Goal: Task Accomplishment & Management: Complete application form

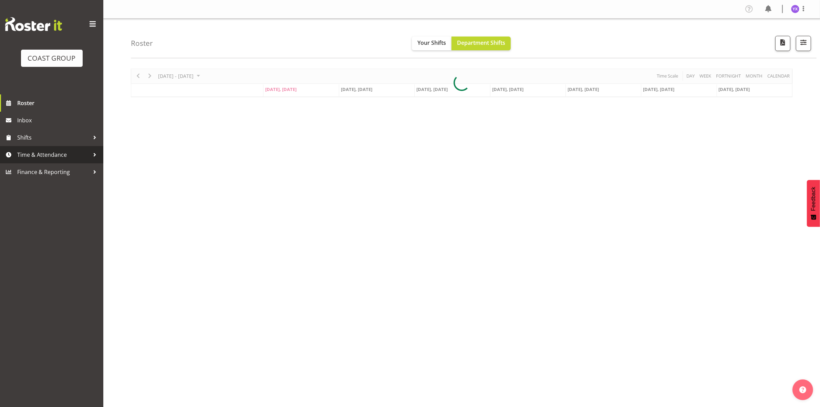
click at [59, 153] on span "Time & Attendance" at bounding box center [53, 155] width 72 height 10
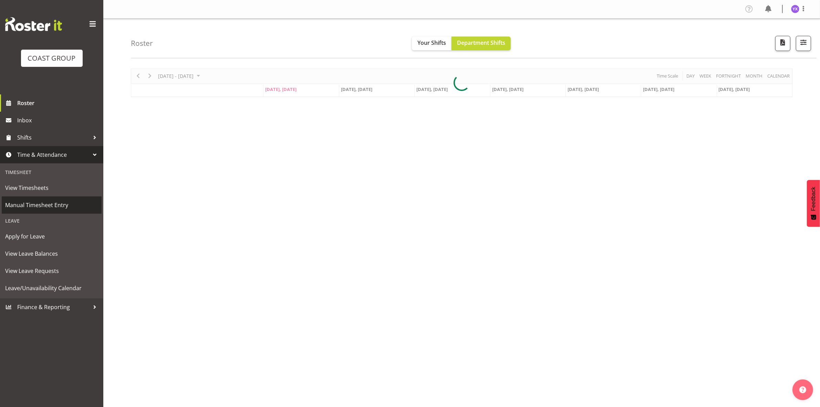
click at [74, 204] on span "Manual Timesheet Entry" at bounding box center [51, 205] width 93 height 10
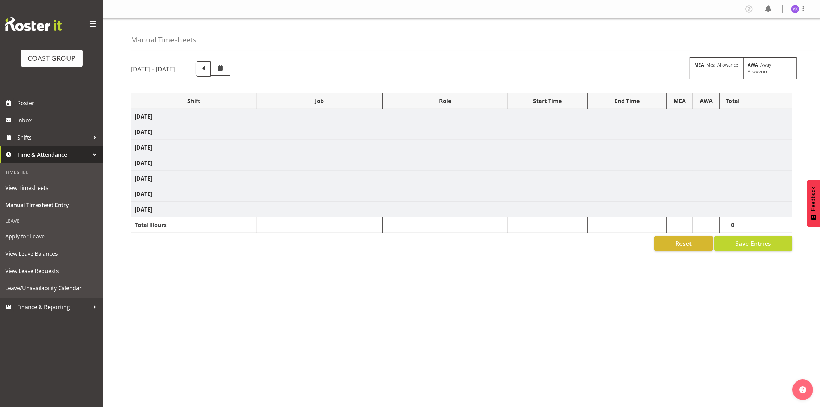
select select "1321"
select select "9134"
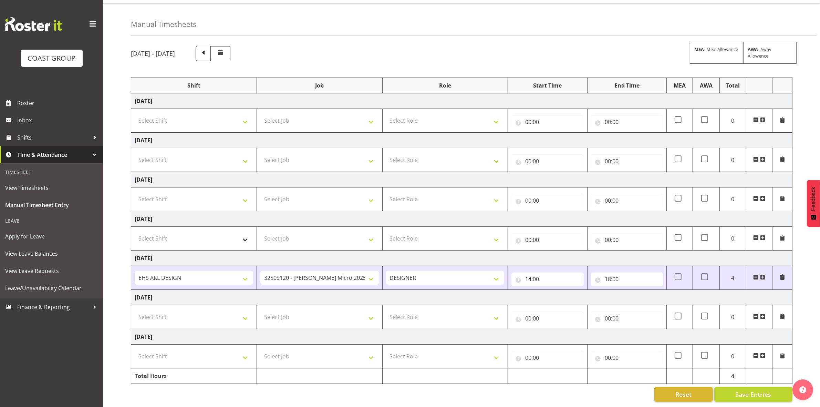
scroll to position [23, 0]
click at [219, 310] on select "Select Shift D+B @ [PERSON_NAME] D+B Build D+B Build NZACA D+B Build Tech Day […" at bounding box center [194, 317] width 119 height 14
select select "1321"
click at [135, 310] on select "Select Shift D+B @ [PERSON_NAME] D+B Build D+B Build NZACA D+B Build Tech Day […" at bounding box center [194, 317] width 119 height 14
click at [298, 312] on select "Select Job 1 Carlton Events 1 [PERSON_NAME][GEOGRAPHIC_DATA] 1 [PERSON_NAME][GE…" at bounding box center [319, 317] width 119 height 14
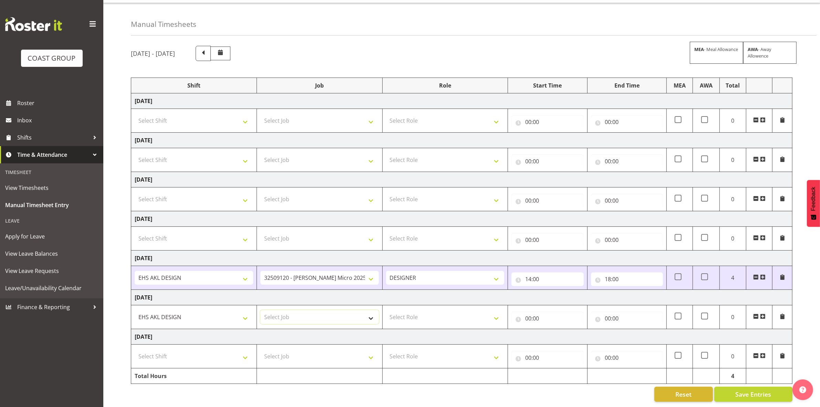
select select "9134"
click at [260, 310] on select "Select Job 1 Carlton Events 1 [PERSON_NAME][GEOGRAPHIC_DATA] 1 [PERSON_NAME][GE…" at bounding box center [319, 317] width 119 height 14
click at [414, 310] on select "Select Role DESIGNER Designer" at bounding box center [445, 317] width 119 height 14
select select "215"
click at [386, 310] on select "Select Role DESIGNER Designer" at bounding box center [445, 317] width 119 height 14
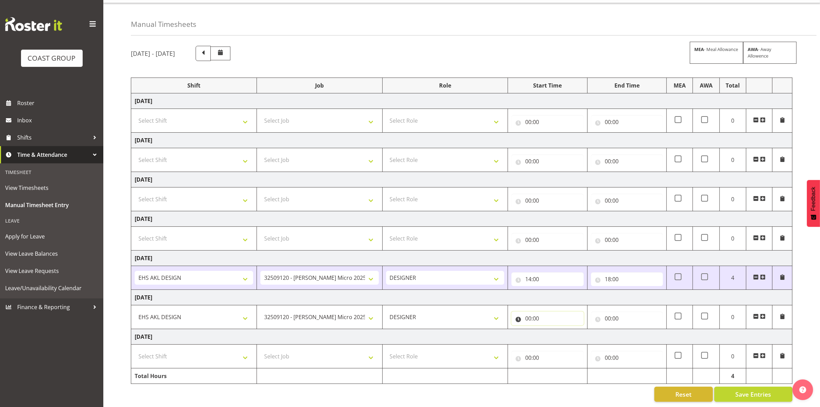
click at [553, 316] on input "00:00" at bounding box center [548, 318] width 72 height 14
click at [558, 329] on select "00 01 02 03 04 05 06 07 08 09 10 11 12 13 14 15 16 17 18 19 20 21 22 23" at bounding box center [559, 336] width 16 height 14
select select "8"
click at [551, 329] on select "00 01 02 03 04 05 06 07 08 09 10 11 12 13 14 15 16 17 18 19 20 21 22 23" at bounding box center [559, 336] width 16 height 14
type input "08:00"
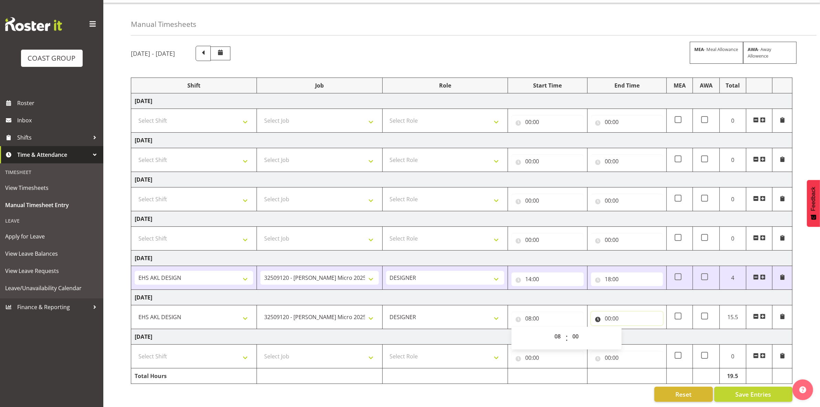
click at [614, 311] on input "00:00" at bounding box center [627, 318] width 72 height 14
click at [636, 329] on select "00 01 02 03 04 05 06 07 08 09 10 11 12 13 14 15 16 17 18 19 20 21 22 23" at bounding box center [638, 336] width 16 height 14
select select "15"
click at [630, 329] on select "00 01 02 03 04 05 06 07 08 09 10 11 12 13 14 15 16 17 18 19 20 21 22 23" at bounding box center [638, 336] width 16 height 14
type input "15:00"
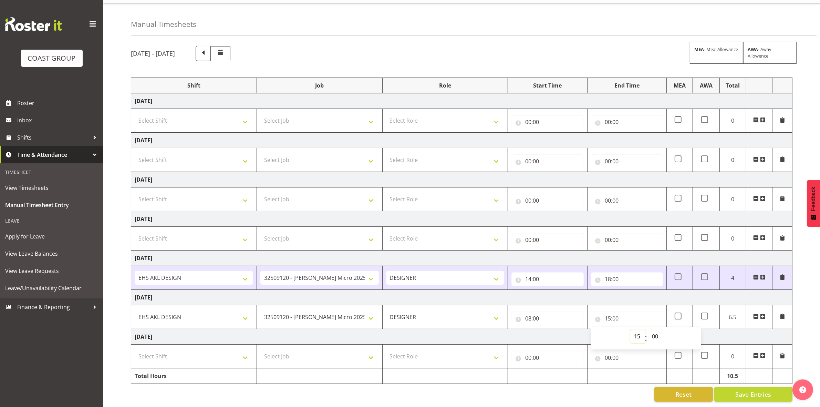
click at [640, 329] on select "00 01 02 03 04 05 06 07 08 09 10 11 12 13 14 15 16 17 18 19 20 21 22 23" at bounding box center [638, 336] width 16 height 14
select select "16"
click at [630, 329] on select "00 01 02 03 04 05 06 07 08 09 10 11 12 13 14 15 16 17 18 19 20 21 22 23" at bounding box center [638, 336] width 16 height 14
type input "16:00"
click at [655, 329] on select "00 01 02 03 04 05 06 07 08 09 10 11 12 13 14 15 16 17 18 19 20 21 22 23 24 25 2…" at bounding box center [656, 336] width 16 height 14
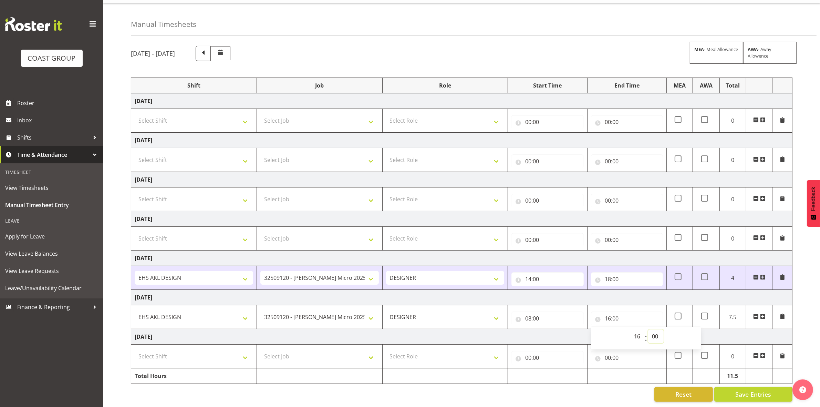
select select "30"
click at [648, 329] on select "00 01 02 03 04 05 06 07 08 09 10 11 12 13 14 15 16 17 18 19 20 21 22 23 24 25 2…" at bounding box center [656, 336] width 16 height 14
type input "16:30"
click at [762, 314] on span at bounding box center [763, 317] width 6 height 6
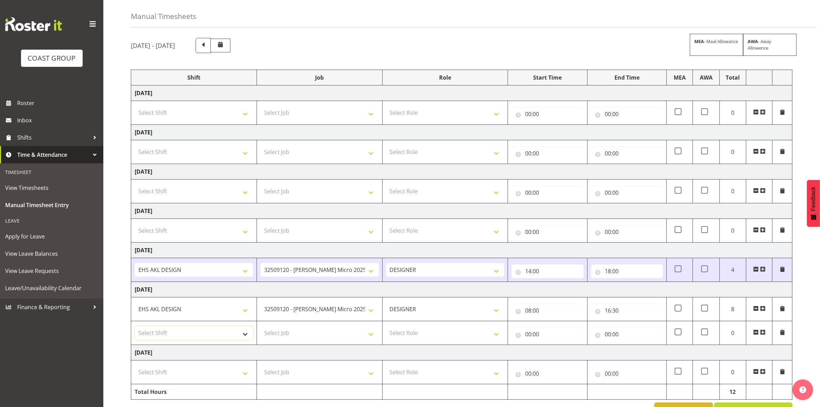
click at [206, 334] on select "Select Shift D+B @ [PERSON_NAME] D+B Build D+B Build NZACA D+B Build Tech Day […" at bounding box center [194, 333] width 119 height 14
click at [135, 327] on select "Select Shift D+B @ [PERSON_NAME] D+B Build D+B Build NZACA D+B Build Tech Day […" at bounding box center [194, 333] width 119 height 14
click at [195, 336] on select "D+B @ [PERSON_NAME] D+B Build D+B Build NZACA D+B Build Tech Day [DATE] D+B Loa…" at bounding box center [194, 333] width 119 height 14
select select "1321"
click at [135, 327] on select "D+B @ [PERSON_NAME] D+B Build D+B Build NZACA D+B Build Tech Day [DATE] D+B Loa…" at bounding box center [194, 333] width 119 height 14
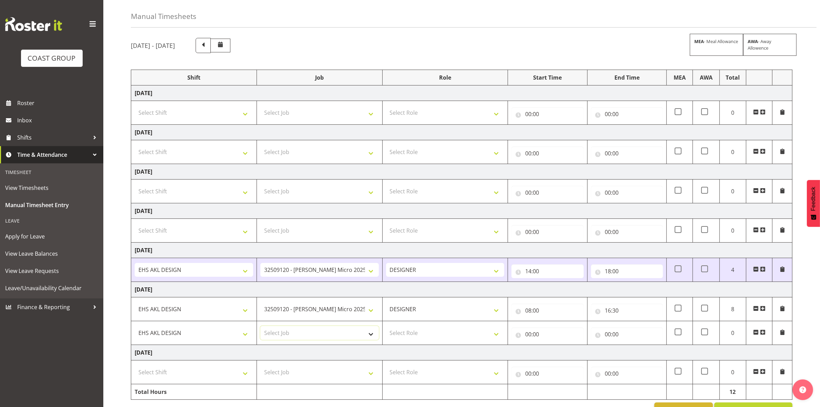
click at [316, 333] on select "Select Job 1 Carlton Events 1 [PERSON_NAME][GEOGRAPHIC_DATA] 1 [PERSON_NAME][GE…" at bounding box center [319, 333] width 119 height 14
select select "10148"
click at [260, 327] on select "Select Job 1 Carlton Events 1 [PERSON_NAME][GEOGRAPHIC_DATA] 1 [PERSON_NAME][GE…" at bounding box center [319, 333] width 119 height 14
drag, startPoint x: 410, startPoint y: 328, endPoint x: 410, endPoint y: 337, distance: 9.0
click at [410, 329] on select "Select Role DESIGNER Designer" at bounding box center [445, 333] width 119 height 14
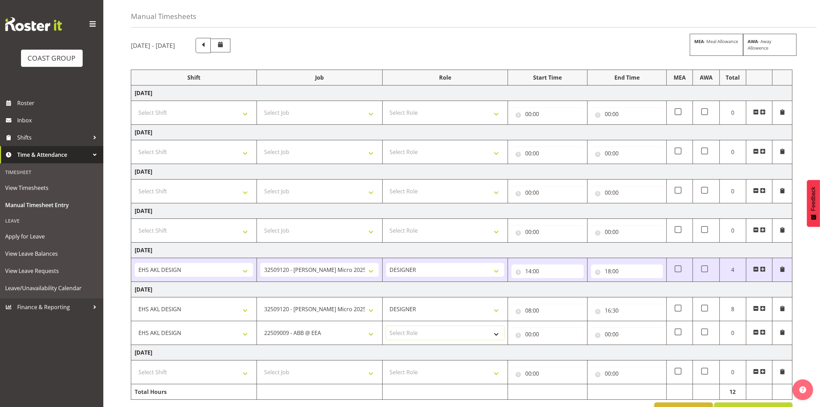
select select "215"
click at [386, 327] on select "Select Role DESIGNER Designer" at bounding box center [445, 333] width 119 height 14
click at [597, 337] on input "00:00" at bounding box center [627, 334] width 72 height 14
drag, startPoint x: 550, startPoint y: 338, endPoint x: 564, endPoint y: 351, distance: 19.2
click at [550, 338] on input "00:00" at bounding box center [548, 334] width 72 height 14
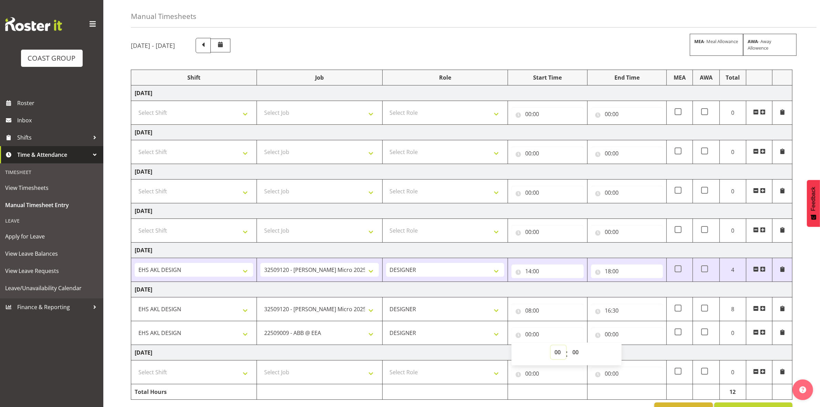
click at [553, 350] on select "00 01 02 03 04 05 06 07 08 09 10 11 12 13 14 15 16 17 18 19 20 21 22 23" at bounding box center [559, 352] width 16 height 14
select select "16"
click at [551, 346] on select "00 01 02 03 04 05 06 07 08 09 10 11 12 13 14 15 16 17 18 19 20 21 22 23" at bounding box center [559, 352] width 16 height 14
type input "16:00"
drag, startPoint x: 579, startPoint y: 353, endPoint x: 579, endPoint y: 346, distance: 7.2
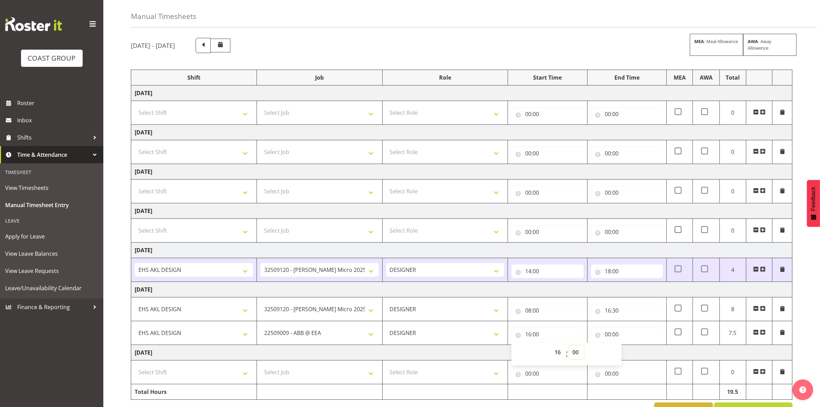
click at [579, 353] on select "00 01 02 03 04 05 06 07 08 09 10 11 12 13 14 15 16 17 18 19 20 21 22 23 24 25 2…" at bounding box center [577, 352] width 16 height 14
select select "30"
click at [569, 346] on select "00 01 02 03 04 05 06 07 08 09 10 11 12 13 14 15 16 17 18 19 20 21 22 23 24 25 2…" at bounding box center [577, 352] width 16 height 14
type input "16:30"
click at [609, 336] on input "00:00" at bounding box center [627, 334] width 72 height 14
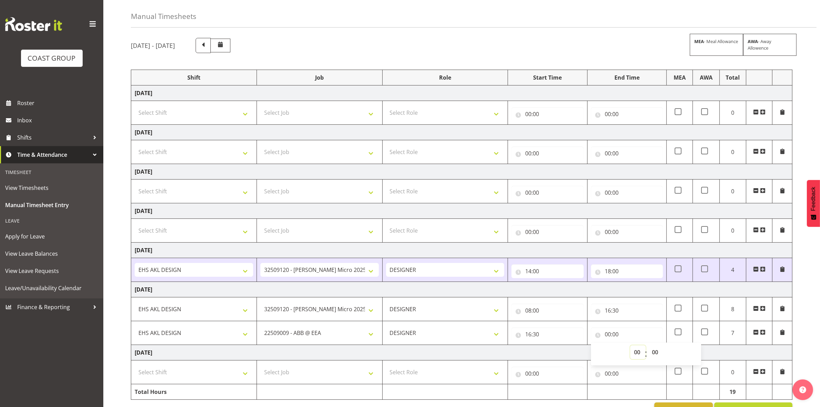
click at [633, 351] on select "00 01 02 03 04 05 06 07 08 09 10 11 12 13 14 15 16 17 18 19 20 21 22 23" at bounding box center [638, 352] width 16 height 14
select select "17"
click at [630, 346] on select "00 01 02 03 04 05 06 07 08 09 10 11 12 13 14 15 16 17 18 19 20 21 22 23" at bounding box center [638, 352] width 16 height 14
type input "17:00"
drag, startPoint x: 664, startPoint y: 355, endPoint x: 662, endPoint y: 350, distance: 4.7
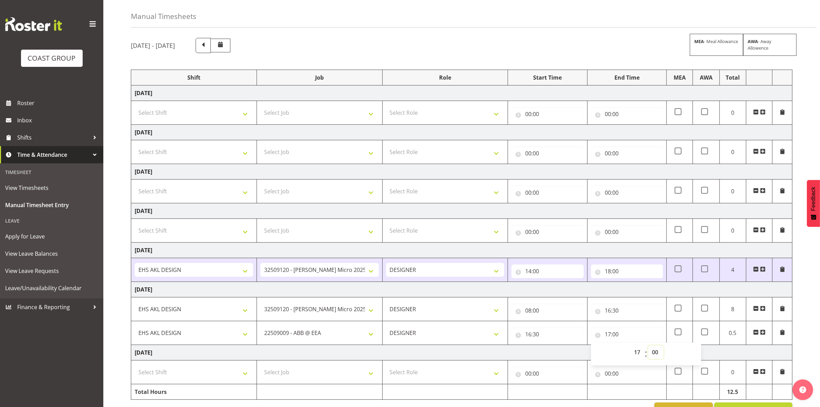
click at [664, 355] on select "00 01 02 03 04 05 06 07 08 09 10 11 12 13 14 15 16 17 18 19 20 21 22 23 24 25 2…" at bounding box center [656, 352] width 16 height 14
select select "30"
click at [648, 346] on select "00 01 02 03 04 05 06 07 08 09 10 11 12 13 14 15 16 17 18 19 20 21 22 23 24 25 2…" at bounding box center [656, 352] width 16 height 14
type input "17:30"
click at [665, 296] on td "[DATE]" at bounding box center [461, 290] width 661 height 16
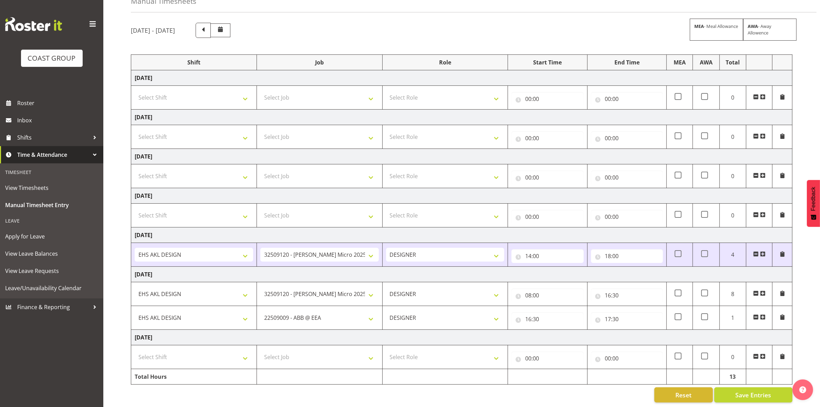
scroll to position [47, 0]
click at [745, 387] on button "Save Entries" at bounding box center [754, 394] width 78 height 15
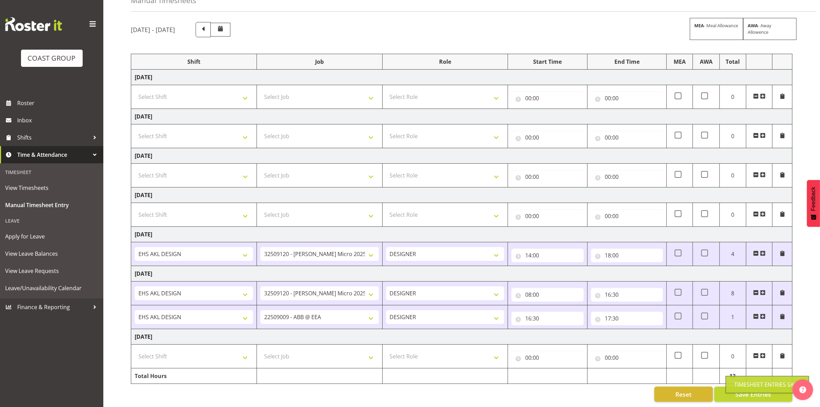
click at [651, 329] on td "[DATE]" at bounding box center [461, 337] width 661 height 16
